Goal: Check status: Check status

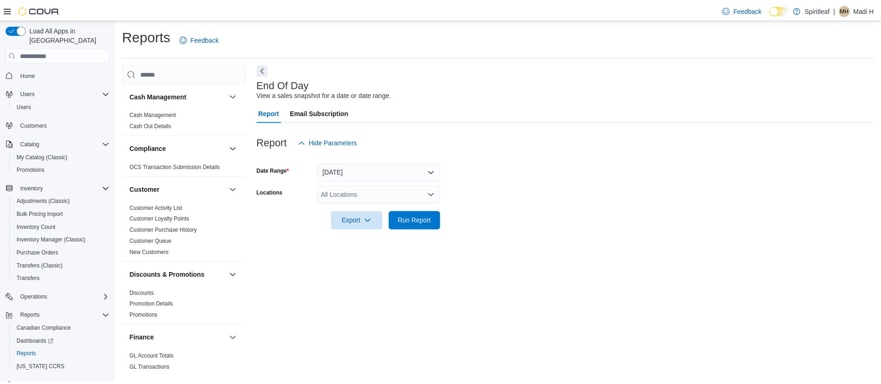
scroll to position [607, 0]
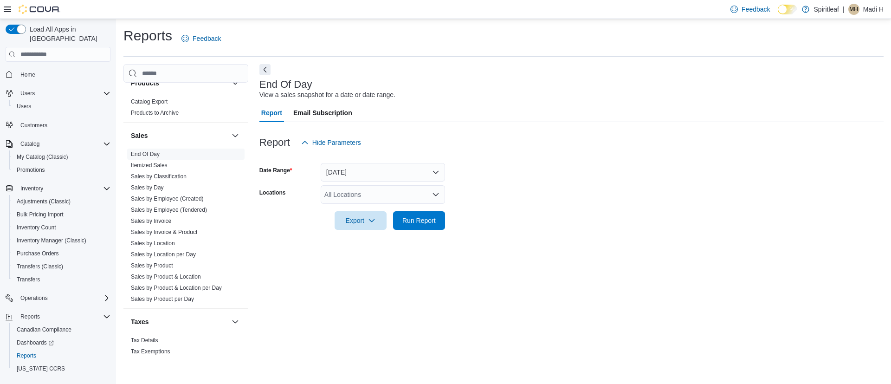
click at [346, 193] on div "All Locations" at bounding box center [383, 194] width 124 height 19
type input "***"
click at [367, 210] on span "[STREET_ADDRESS][GEOGRAPHIC_DATA])" at bounding box center [422, 210] width 134 height 9
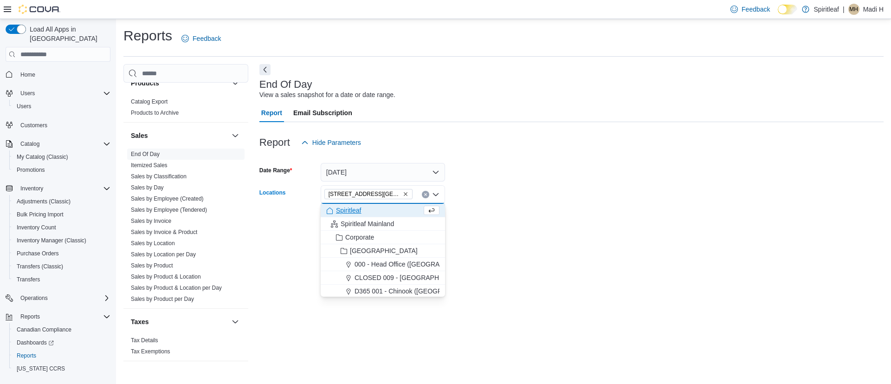
click at [546, 196] on form "Date Range [DATE] Locations [STREET_ADDRESS][GEOGRAPHIC_DATA]) Combo box. Selec…" at bounding box center [571, 191] width 624 height 78
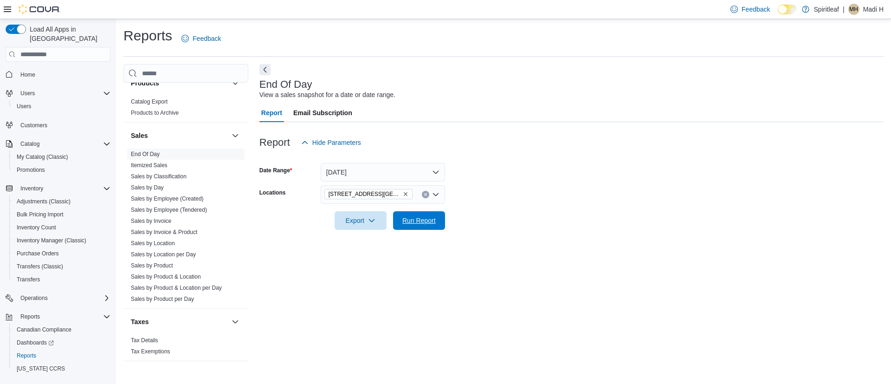
click at [434, 215] on span "Run Report" at bounding box center [419, 220] width 41 height 19
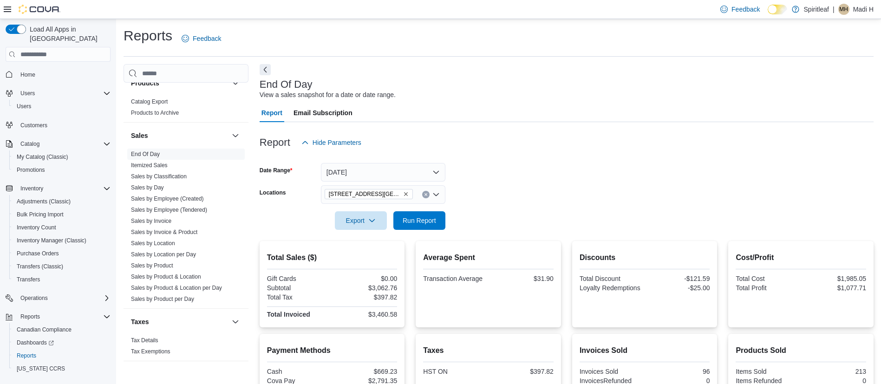
scroll to position [143, 0]
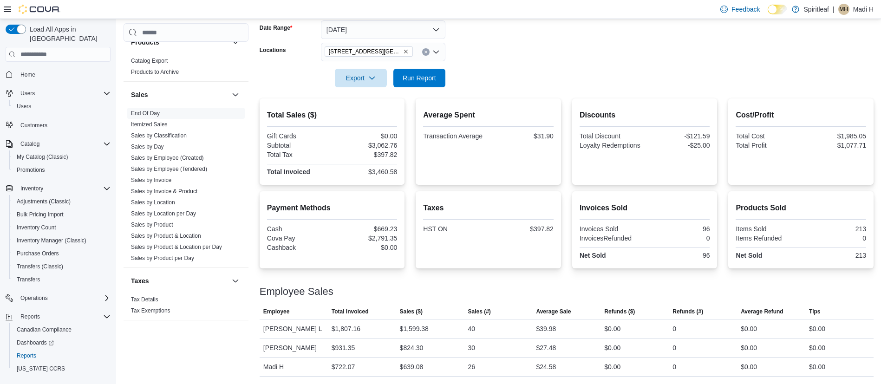
click at [520, 195] on div "Taxes HST ON $397.82" at bounding box center [487, 229] width 145 height 77
